Goal: Find contact information: Find contact information

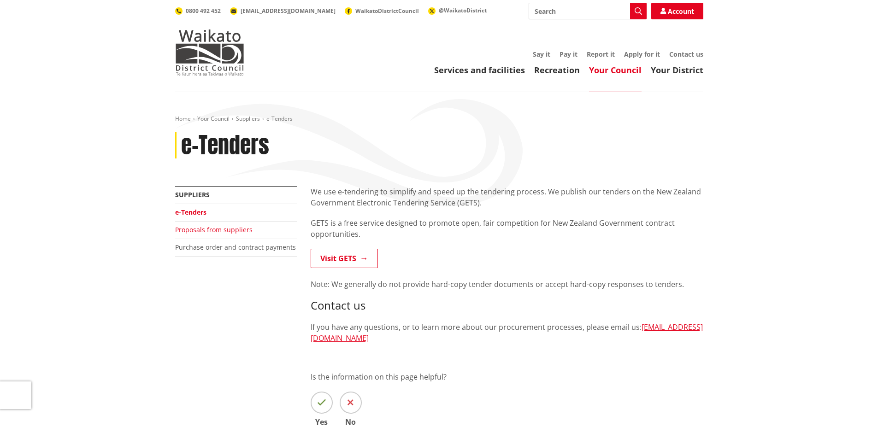
click at [222, 228] on link "Proposals from suppliers" at bounding box center [213, 229] width 77 height 9
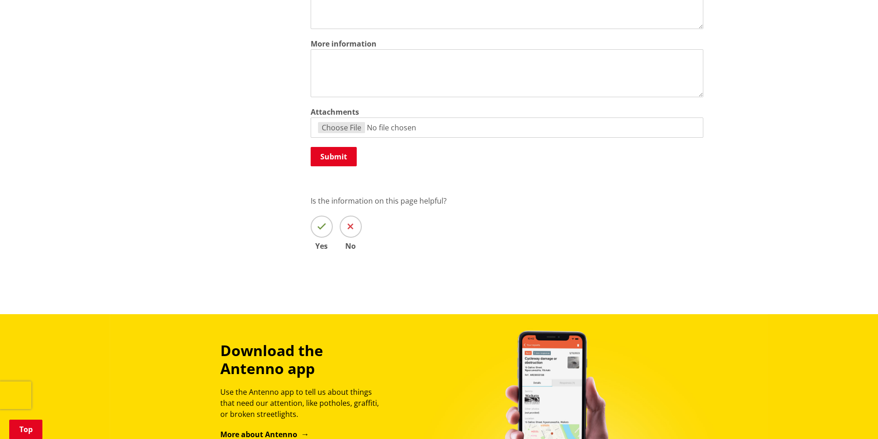
scroll to position [553, 0]
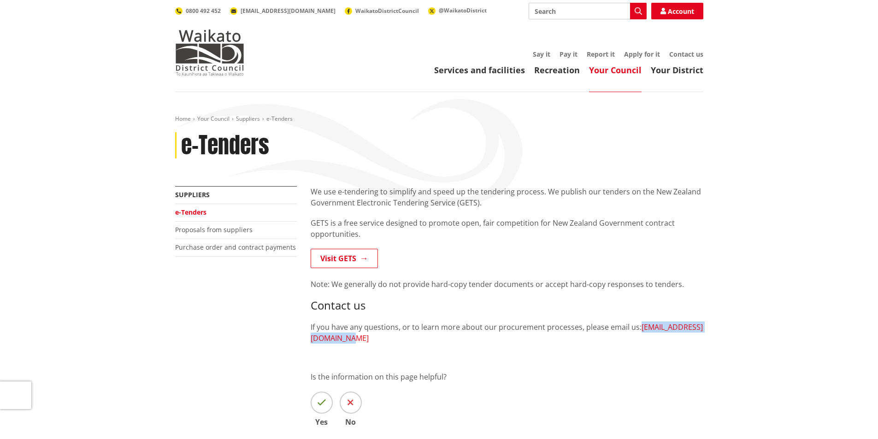
drag, startPoint x: 422, startPoint y: 338, endPoint x: 323, endPoint y: 341, distance: 98.7
click at [323, 341] on div "We use e-tendering to simplify and speed up the tendering process. We publish o…" at bounding box center [507, 265] width 393 height 158
copy link "procurement@waidc.govt.nz"
